Goal: Find specific page/section: Find specific page/section

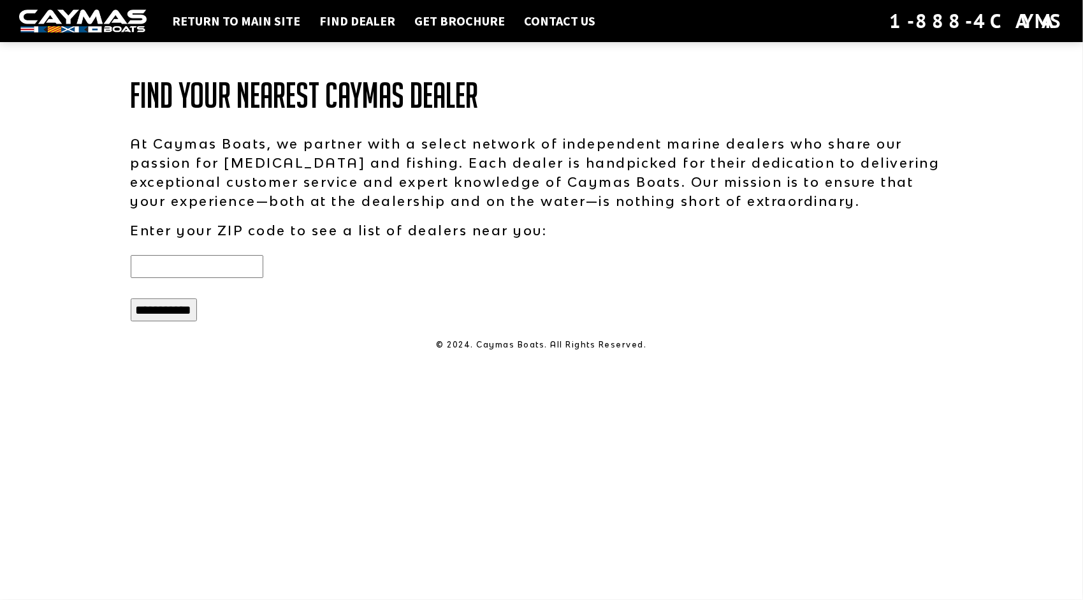
click at [239, 268] on input "text" at bounding box center [197, 266] width 133 height 23
type input "*****"
click at [131, 298] on input "**********" at bounding box center [164, 309] width 66 height 23
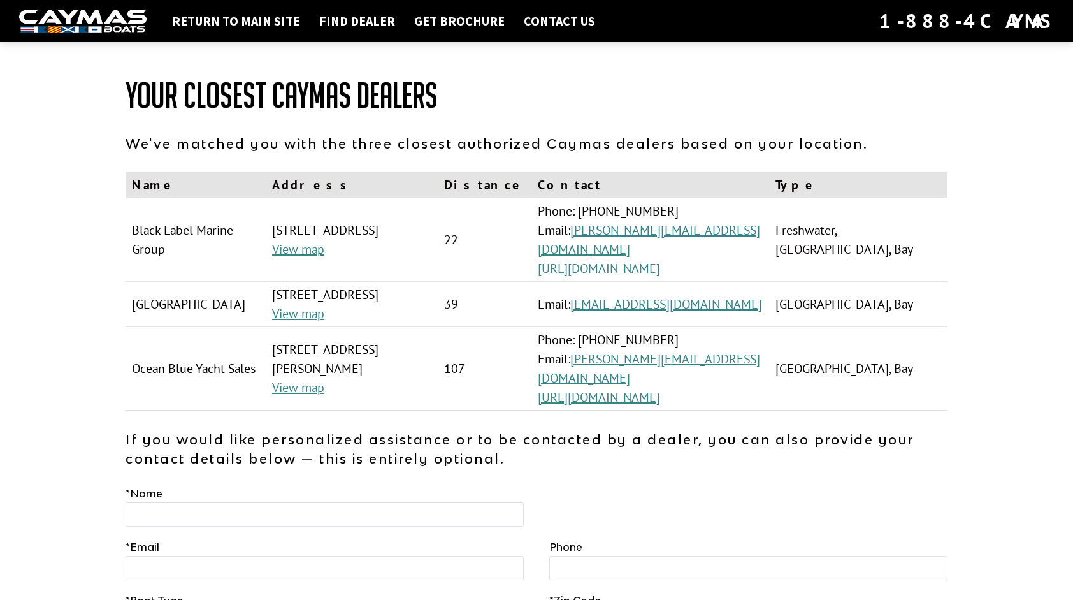
click at [660, 260] on link "[URL][DOMAIN_NAME]" at bounding box center [599, 268] width 122 height 17
